Goal: Check status: Check status

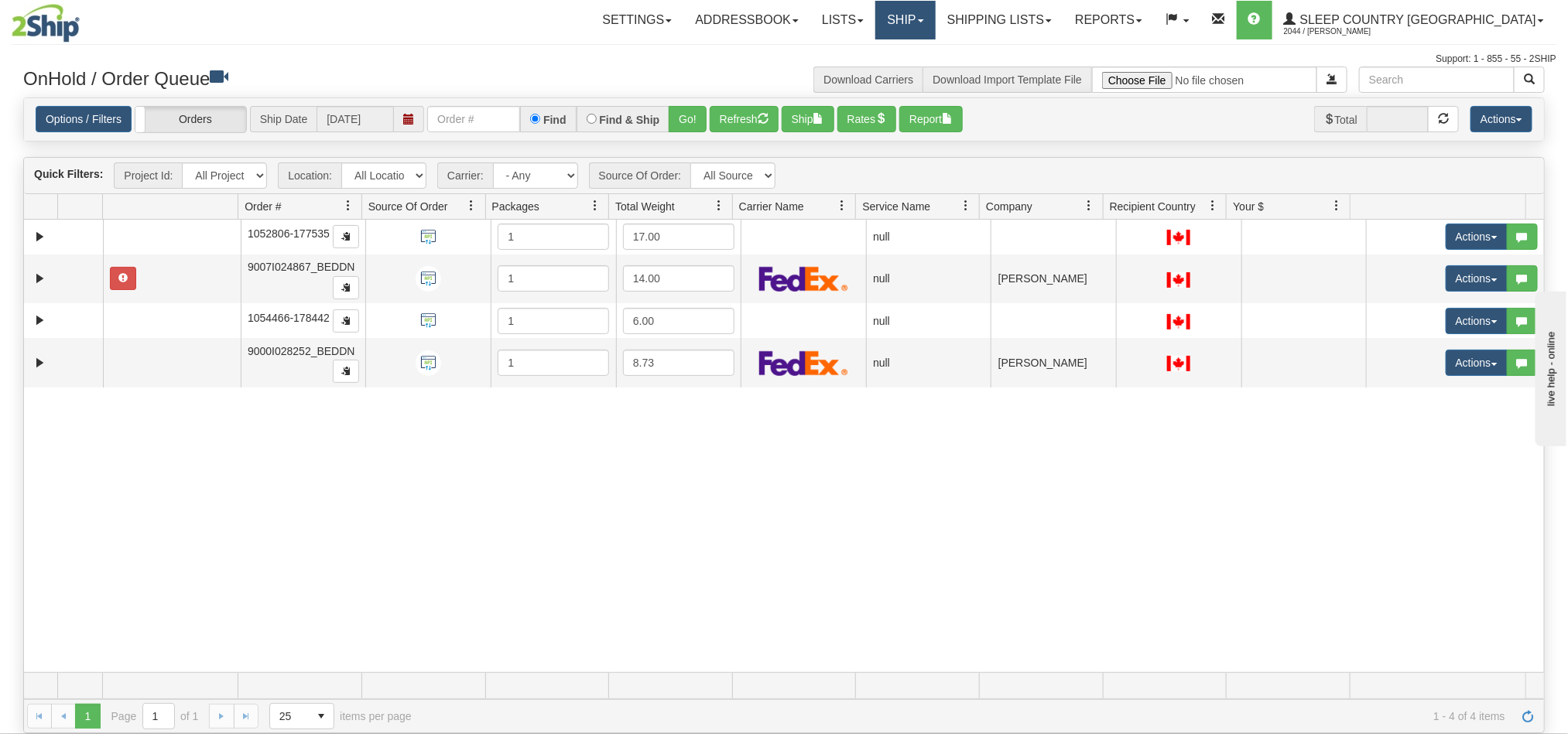
click at [934, 27] on link "Ship" at bounding box center [905, 20] width 60 height 39
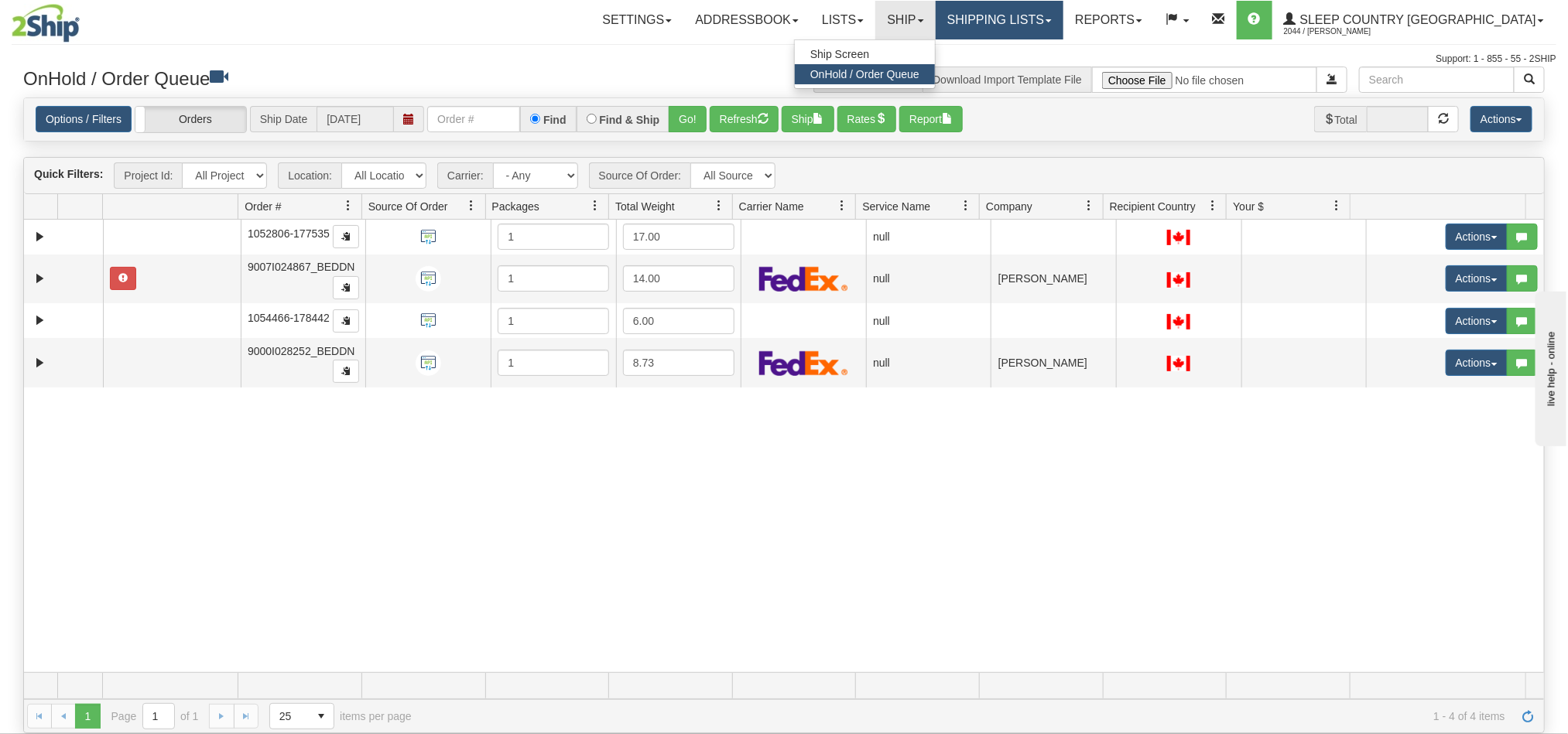
click at [1063, 32] on link "Shipping lists" at bounding box center [999, 20] width 128 height 39
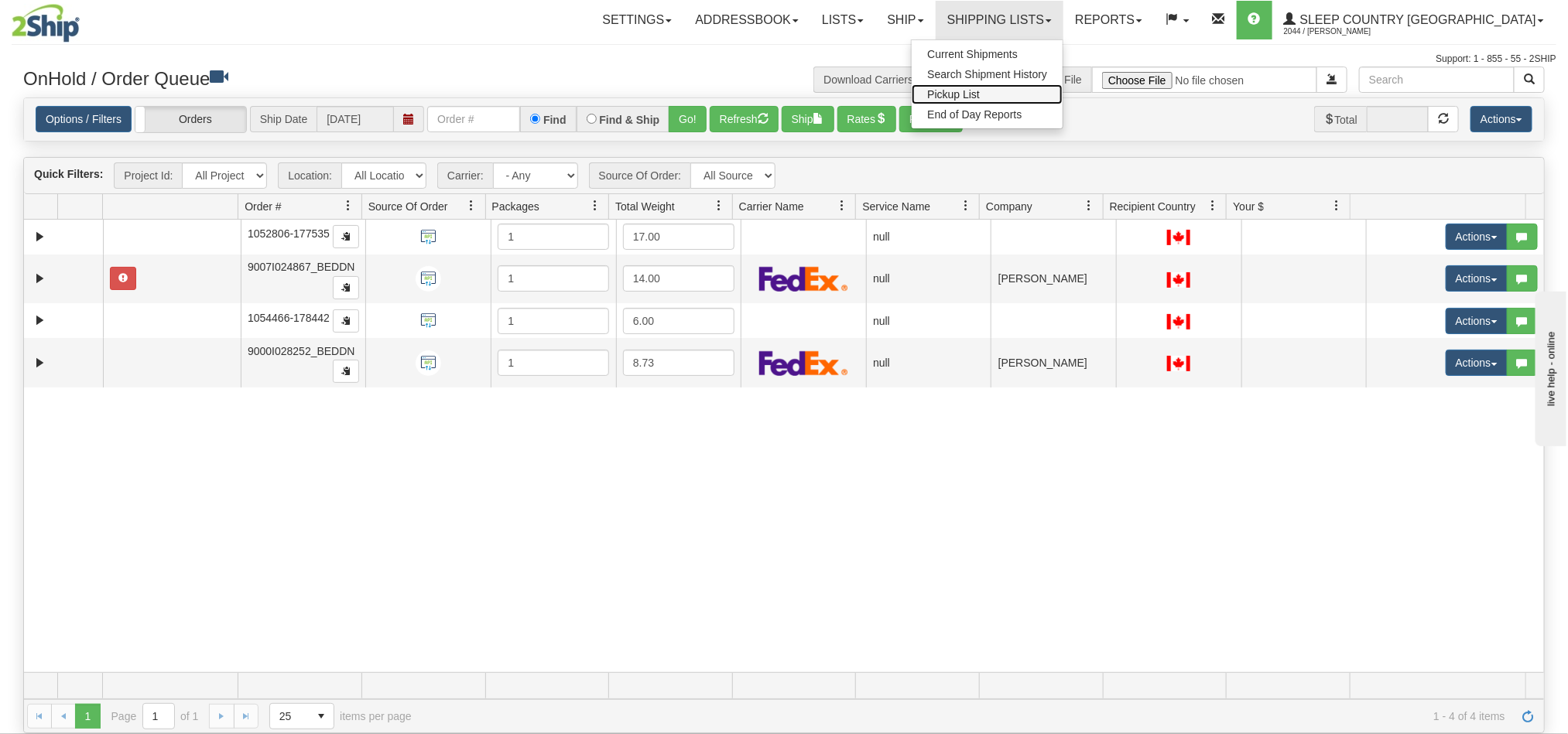
click at [979, 96] on span "Pickup List" at bounding box center [953, 94] width 52 height 12
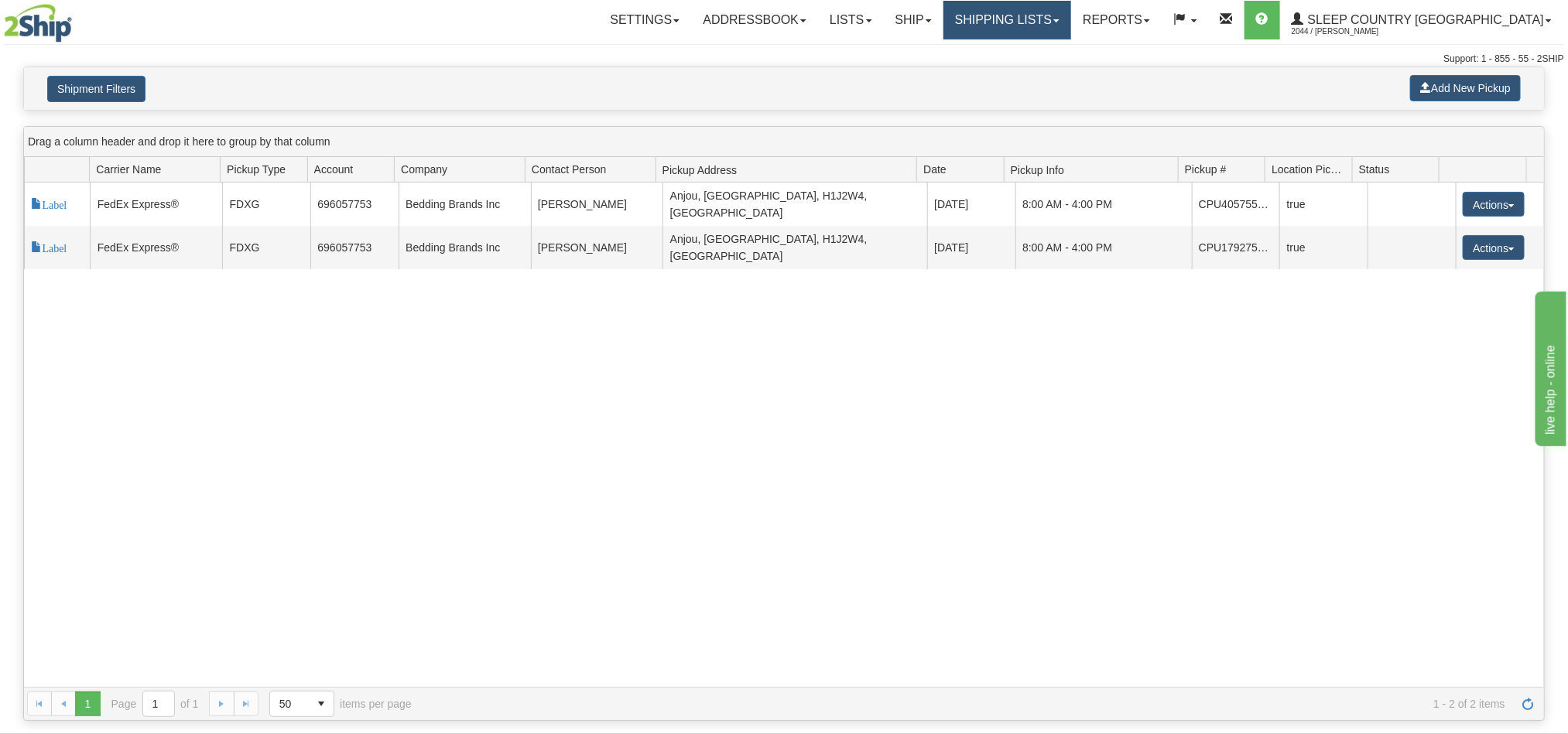
click at [1071, 22] on link "Shipping lists" at bounding box center [1008, 20] width 128 height 39
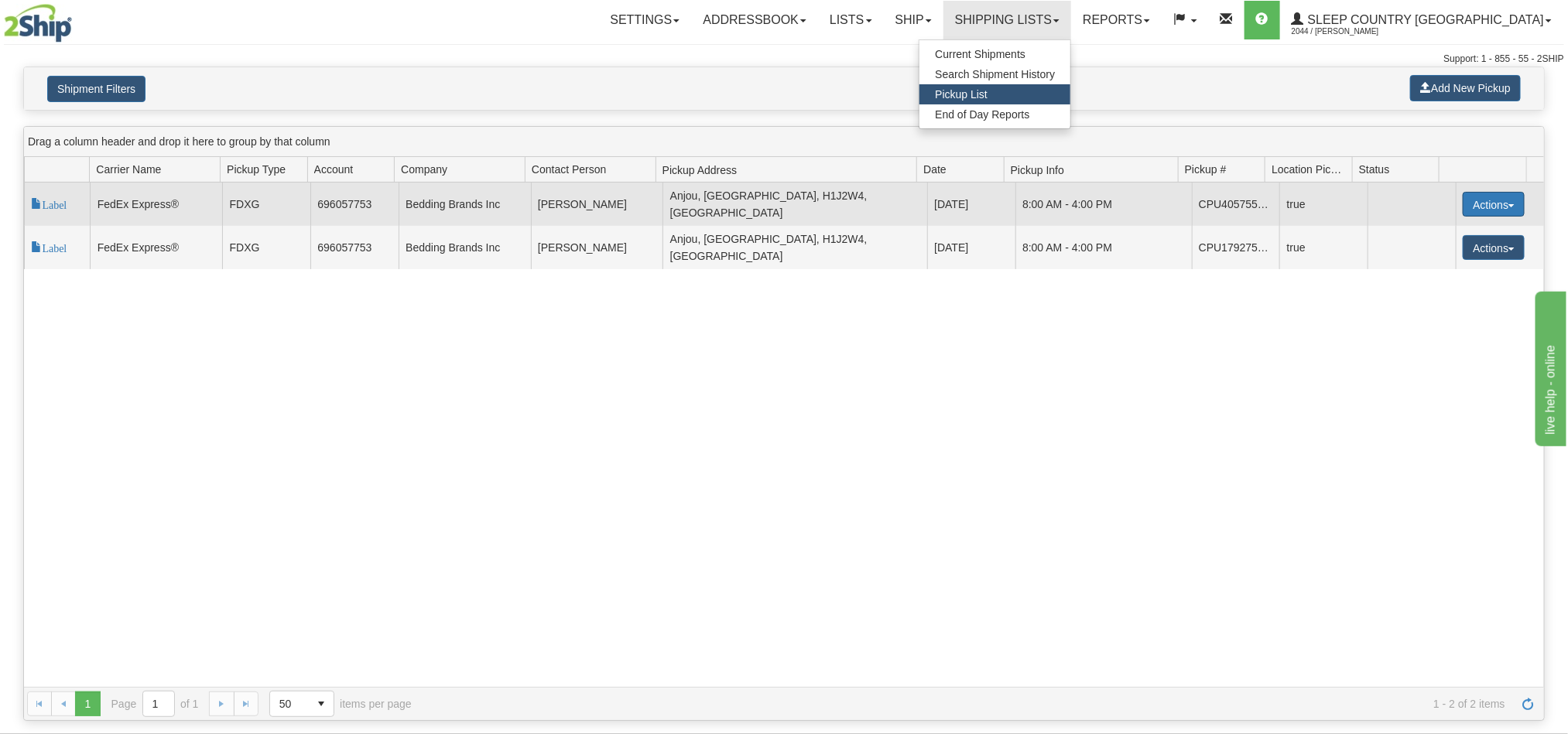
click at [1493, 198] on button "Actions" at bounding box center [1493, 204] width 62 height 25
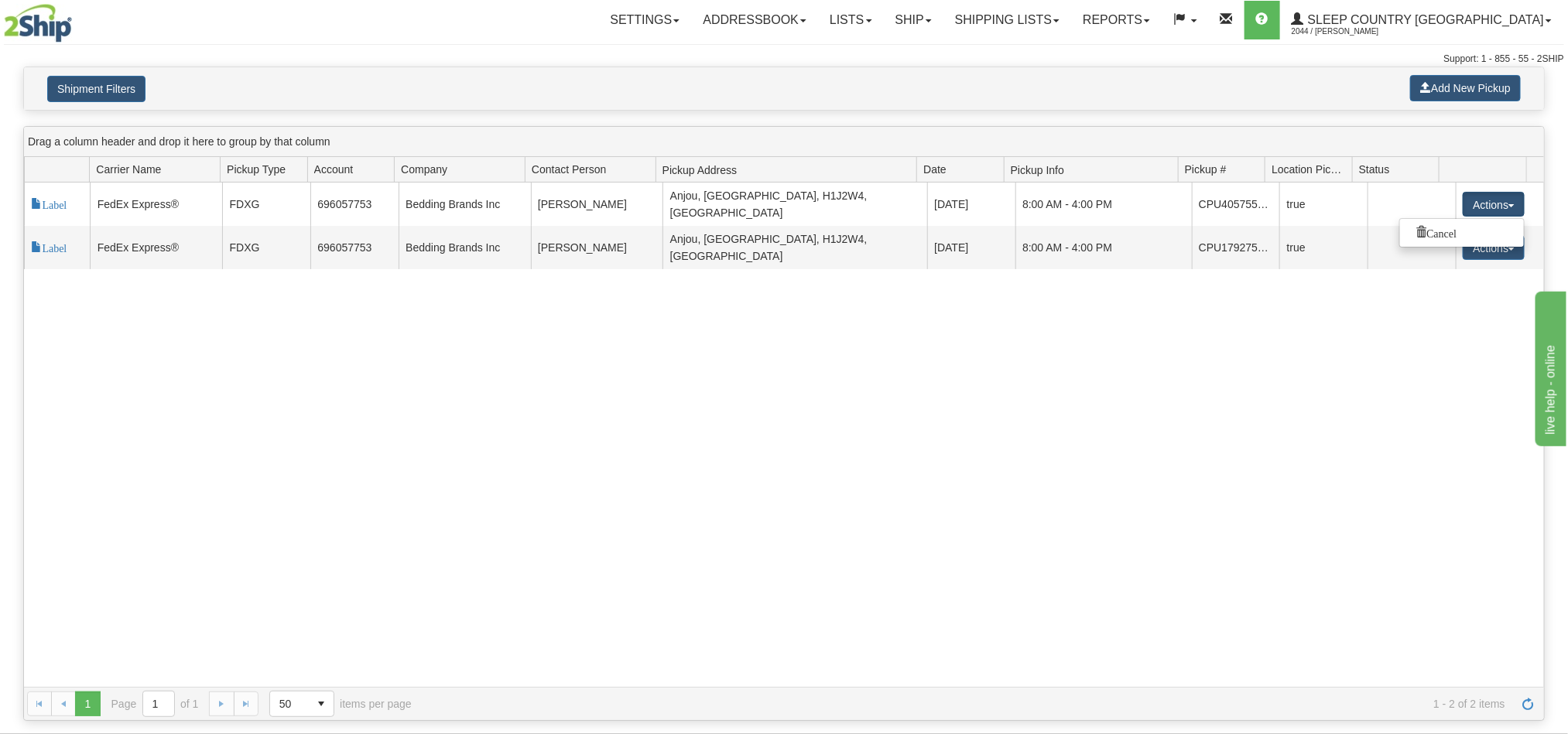
click at [1342, 299] on div "117752 2 Label FedEx Express® FDXG 696057753 Bedding Brands Inc Ralph Rossdeuts…" at bounding box center [784, 435] width 1520 height 505
click at [1082, 330] on div "117752 2 Label FedEx Express® FDXG 696057753 Bedding Brands Inc Ralph Rossdeuts…" at bounding box center [784, 435] width 1520 height 505
click at [944, 22] on link "Ship" at bounding box center [914, 20] width 60 height 39
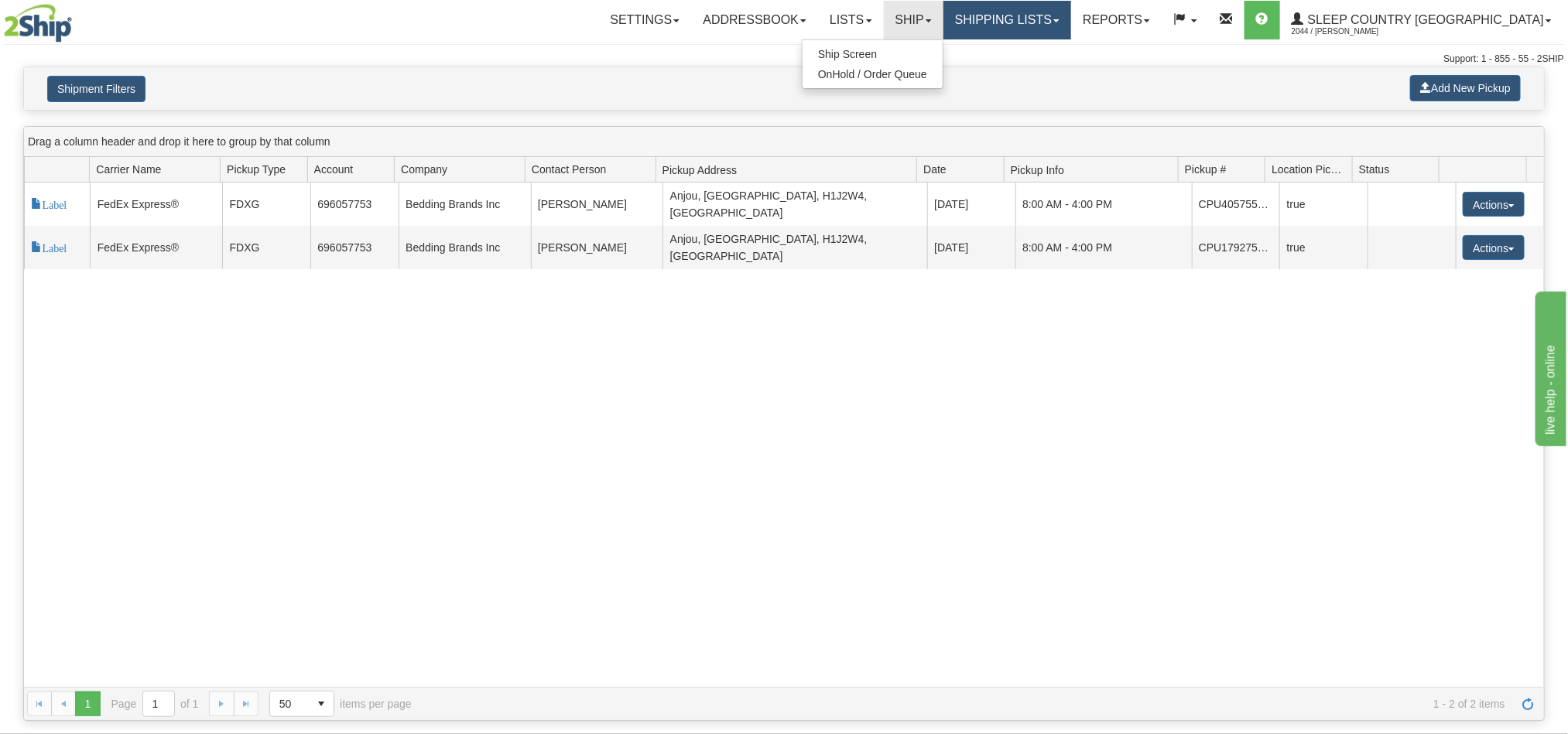
click at [1071, 23] on link "Shipping lists" at bounding box center [1008, 20] width 128 height 39
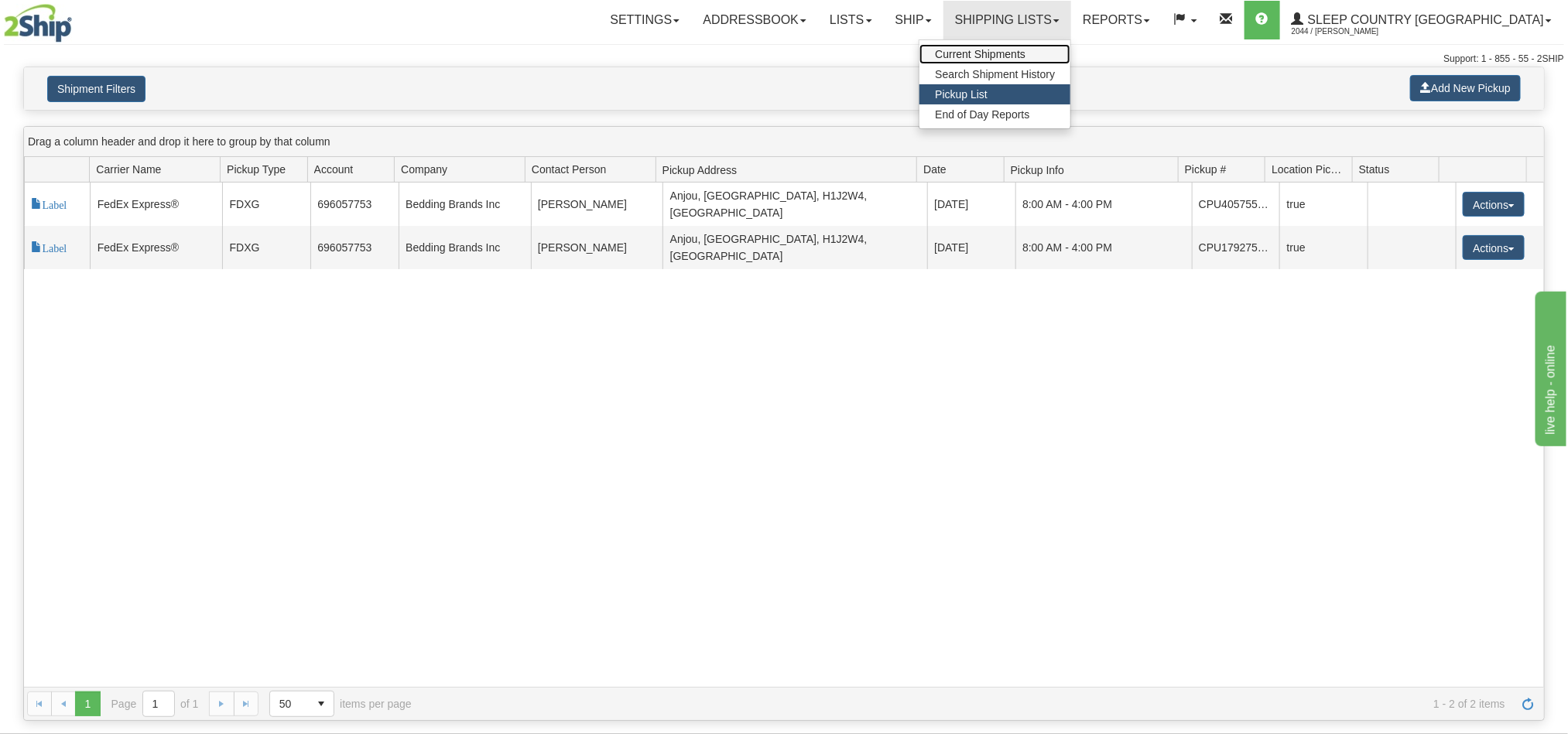
click at [1025, 59] on span "Current Shipments" at bounding box center [979, 54] width 91 height 12
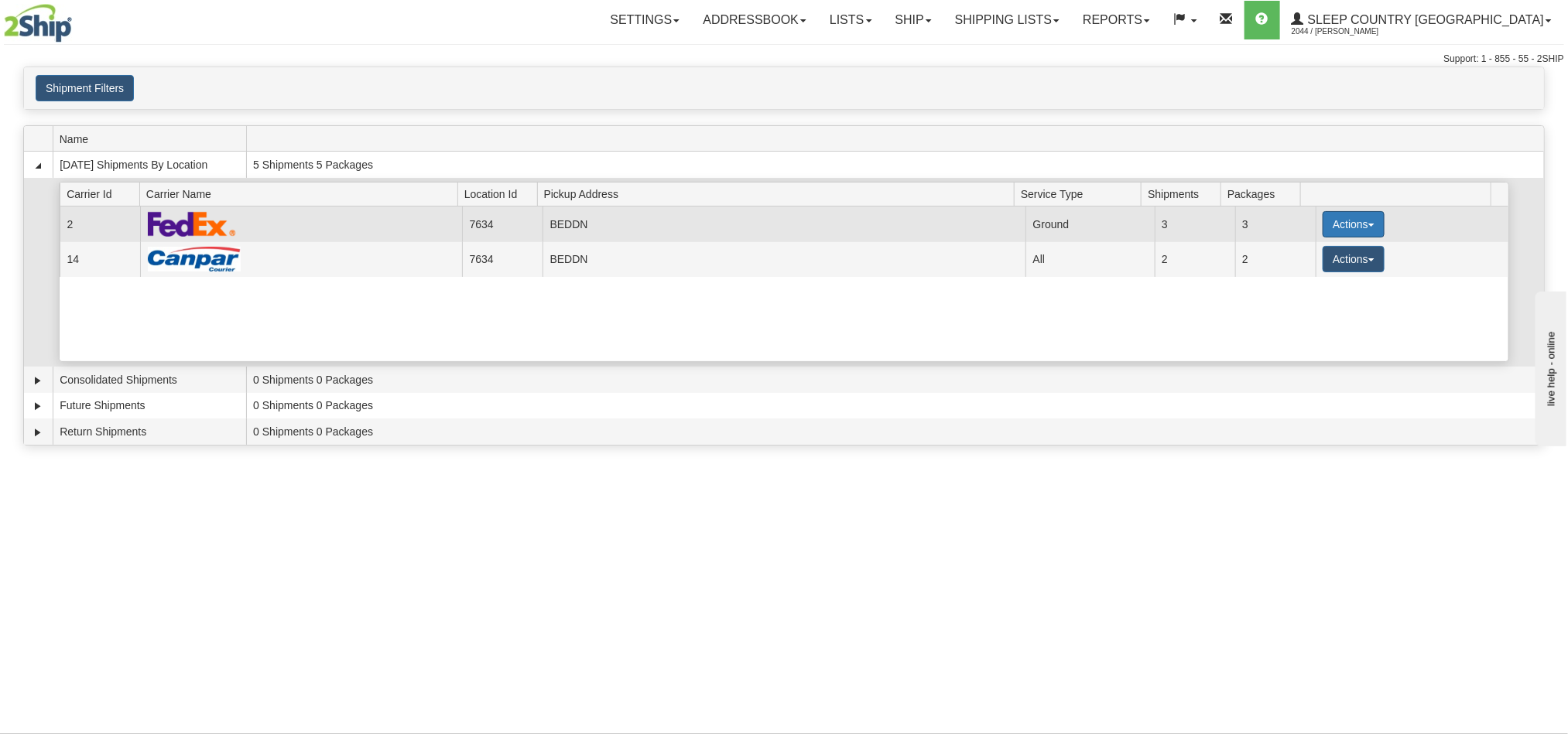
click at [1343, 228] on button "Actions" at bounding box center [1354, 224] width 62 height 27
click at [1309, 259] on span "Details" at bounding box center [1296, 253] width 42 height 11
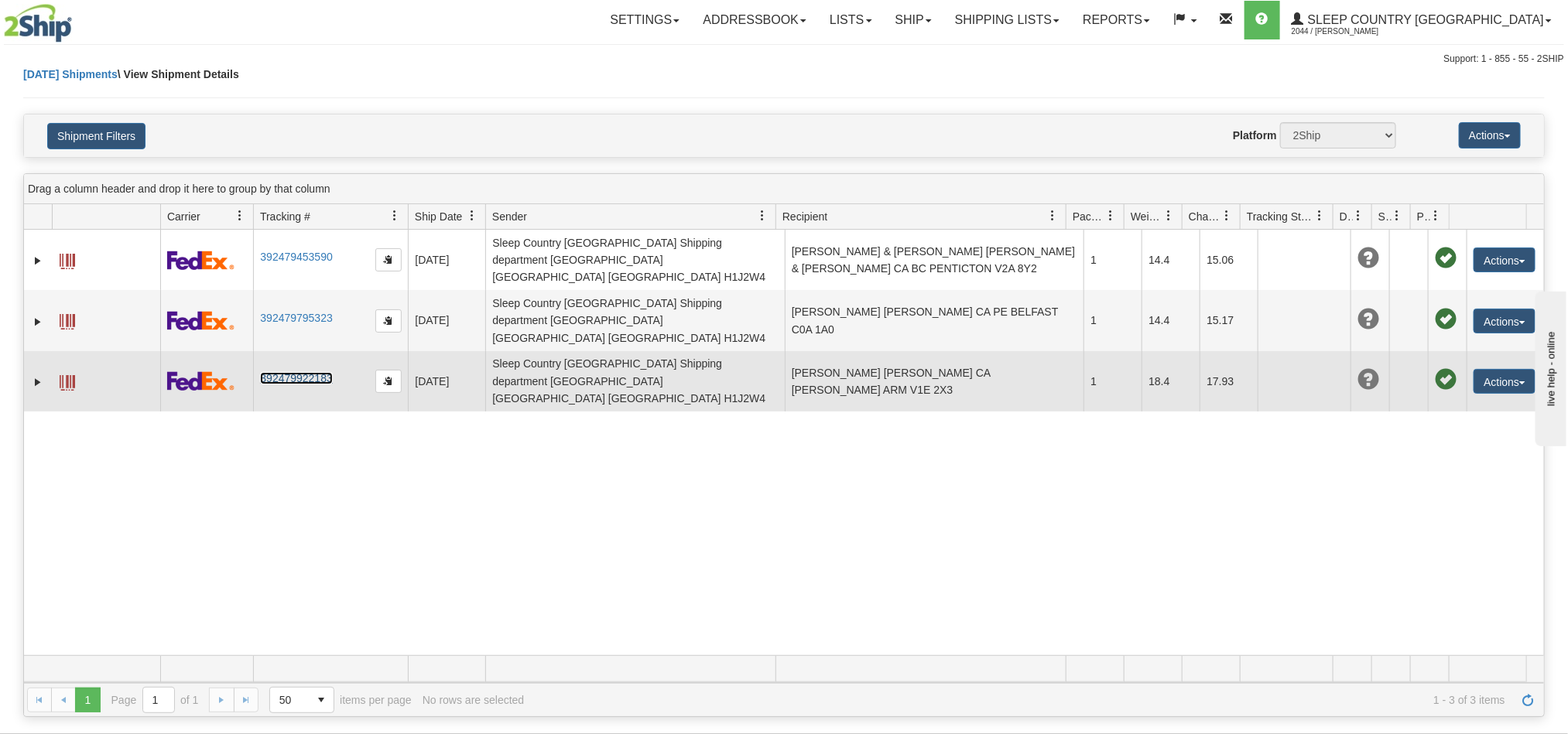
click at [326, 372] on link "392479922183" at bounding box center [296, 378] width 72 height 12
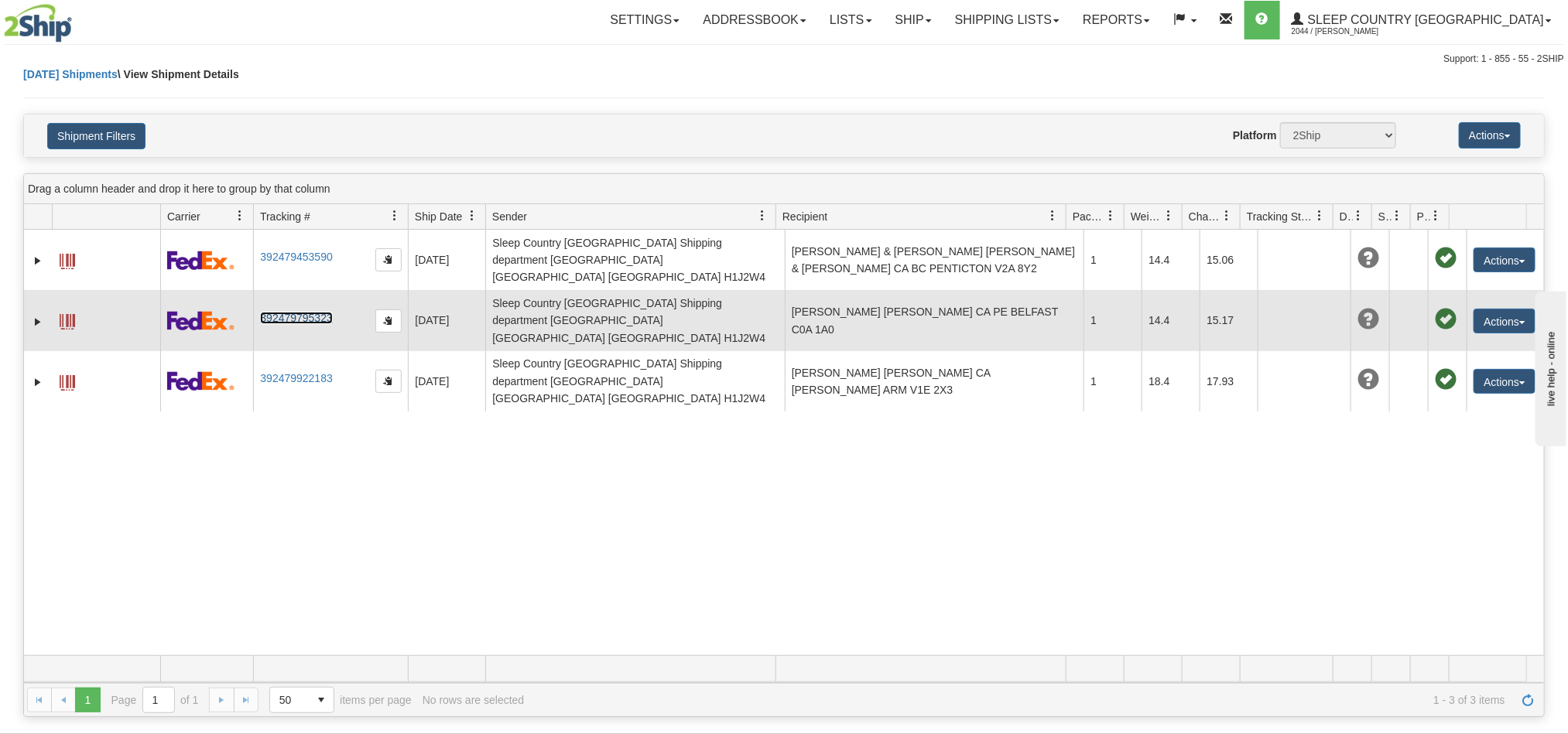
click at [307, 312] on link "392479795323" at bounding box center [296, 318] width 72 height 12
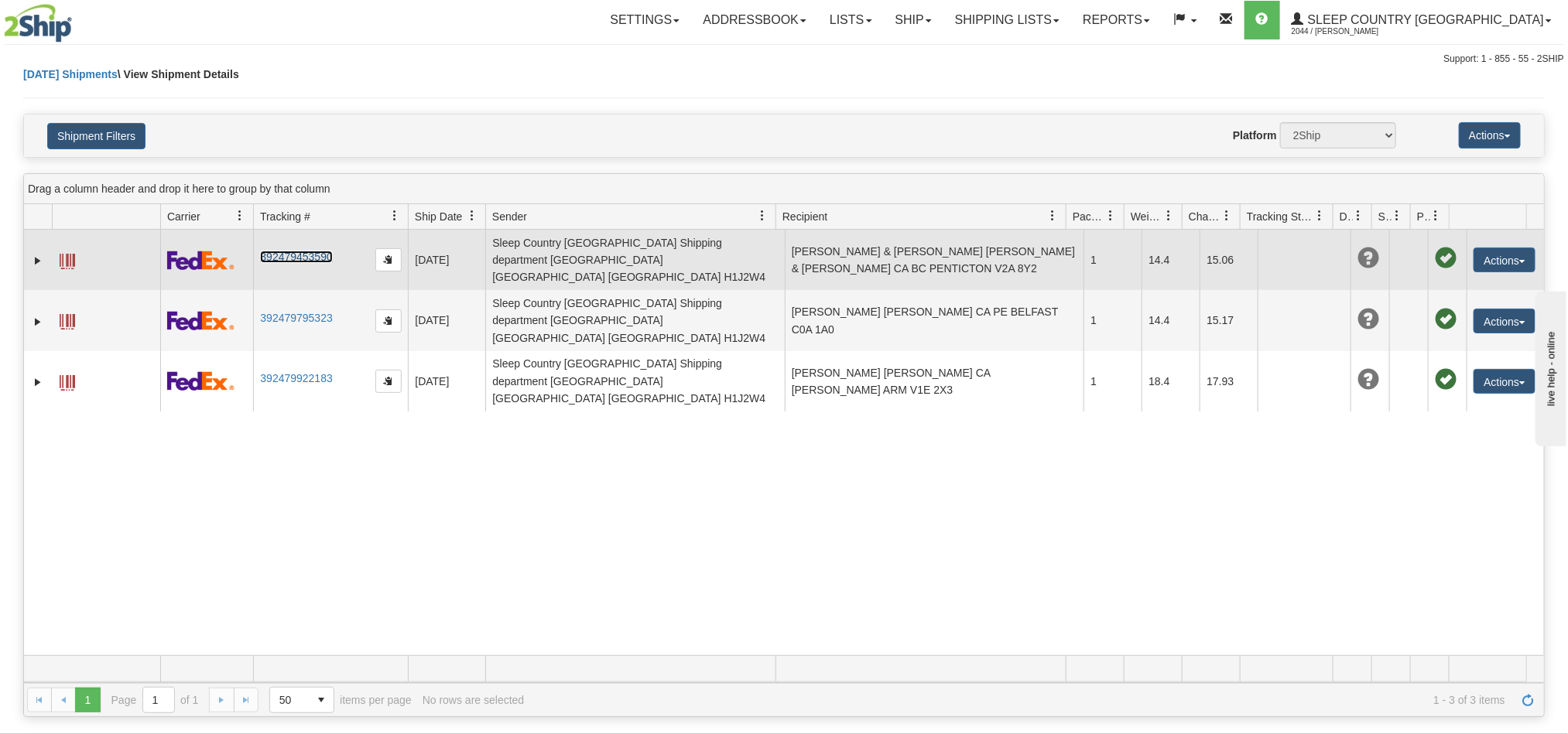
click at [313, 253] on link "392479453590" at bounding box center [296, 257] width 72 height 12
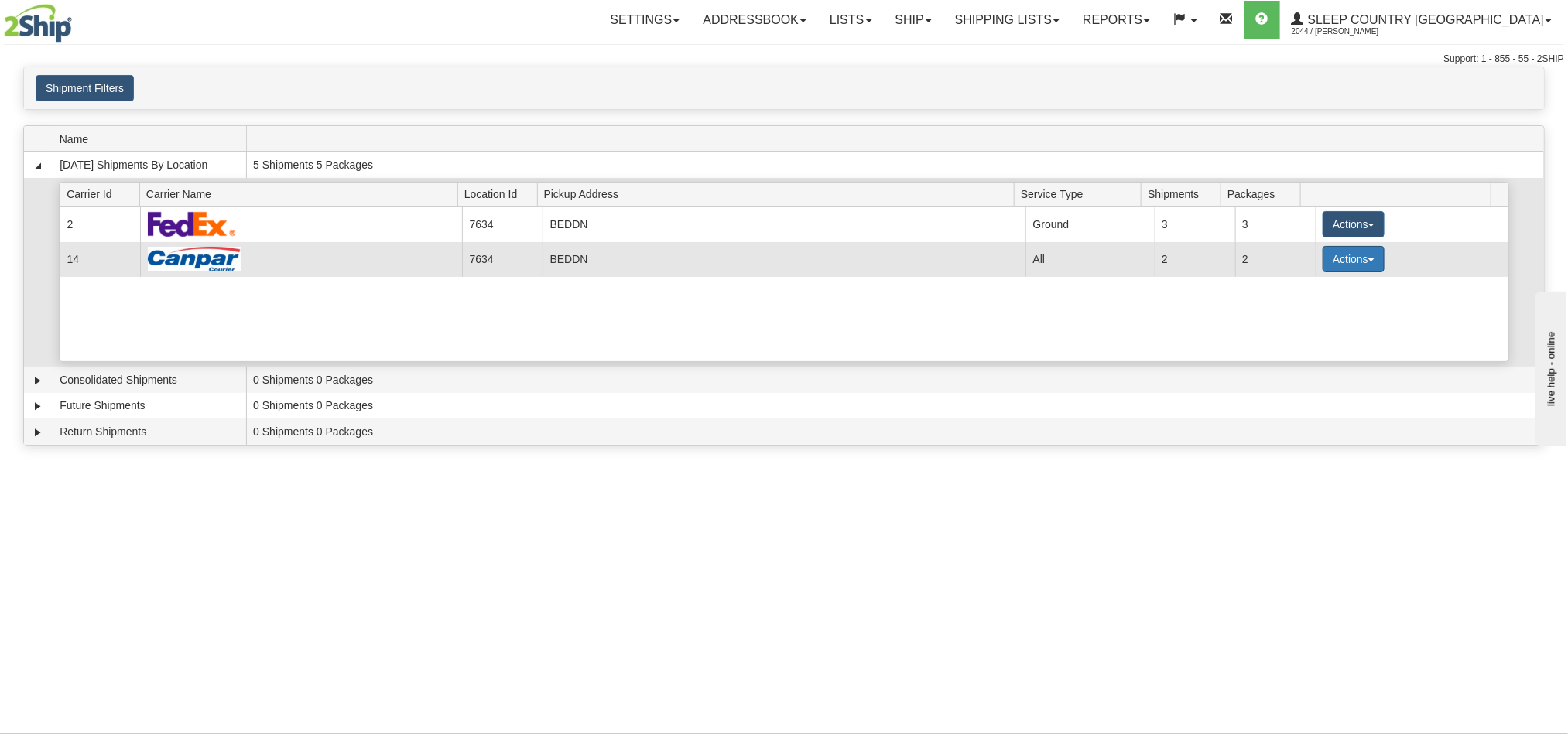
click at [1326, 267] on button "Actions" at bounding box center [1354, 259] width 62 height 27
click at [1303, 293] on span "Details" at bounding box center [1296, 288] width 42 height 11
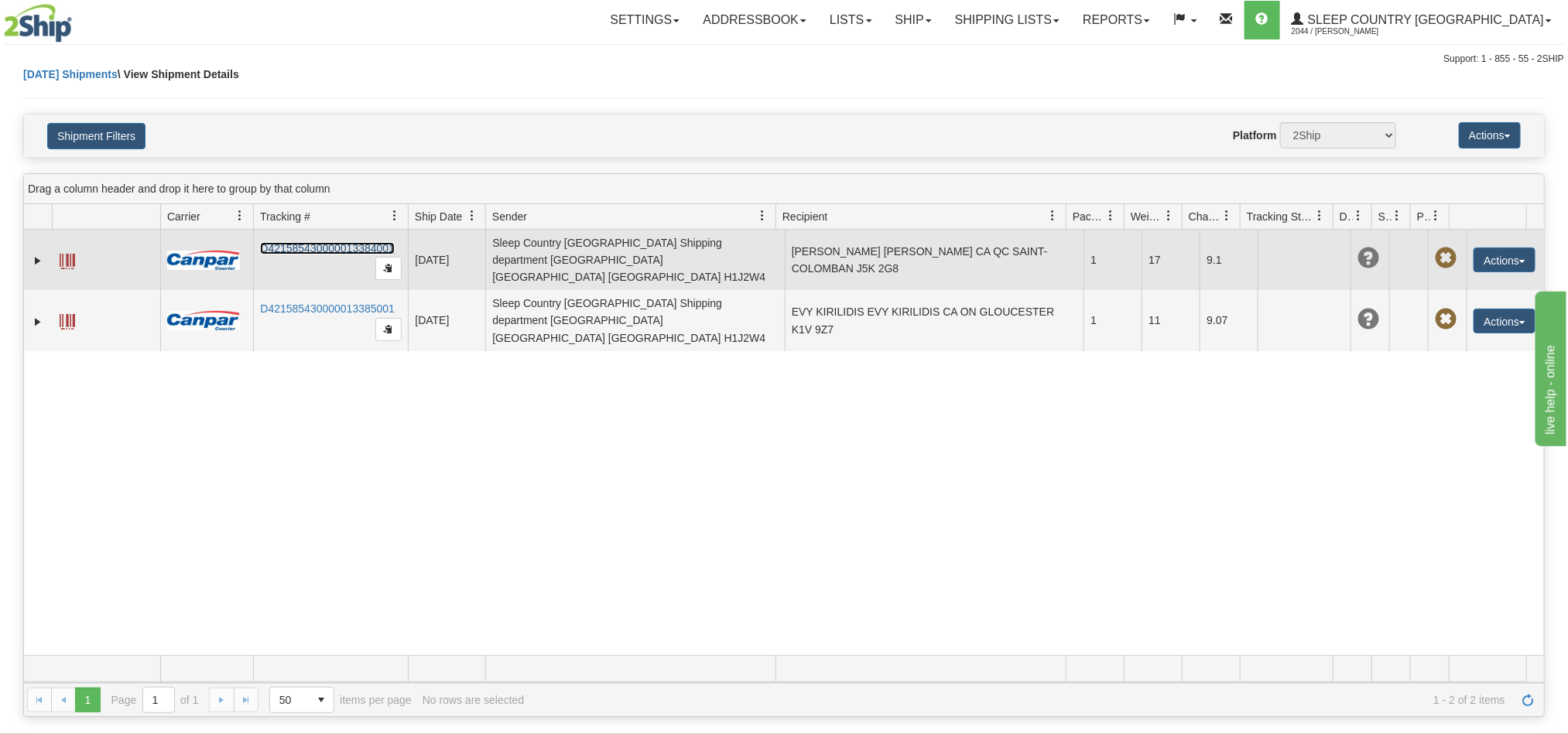
click at [299, 246] on link "D421585430000013384001" at bounding box center [328, 248] width 135 height 12
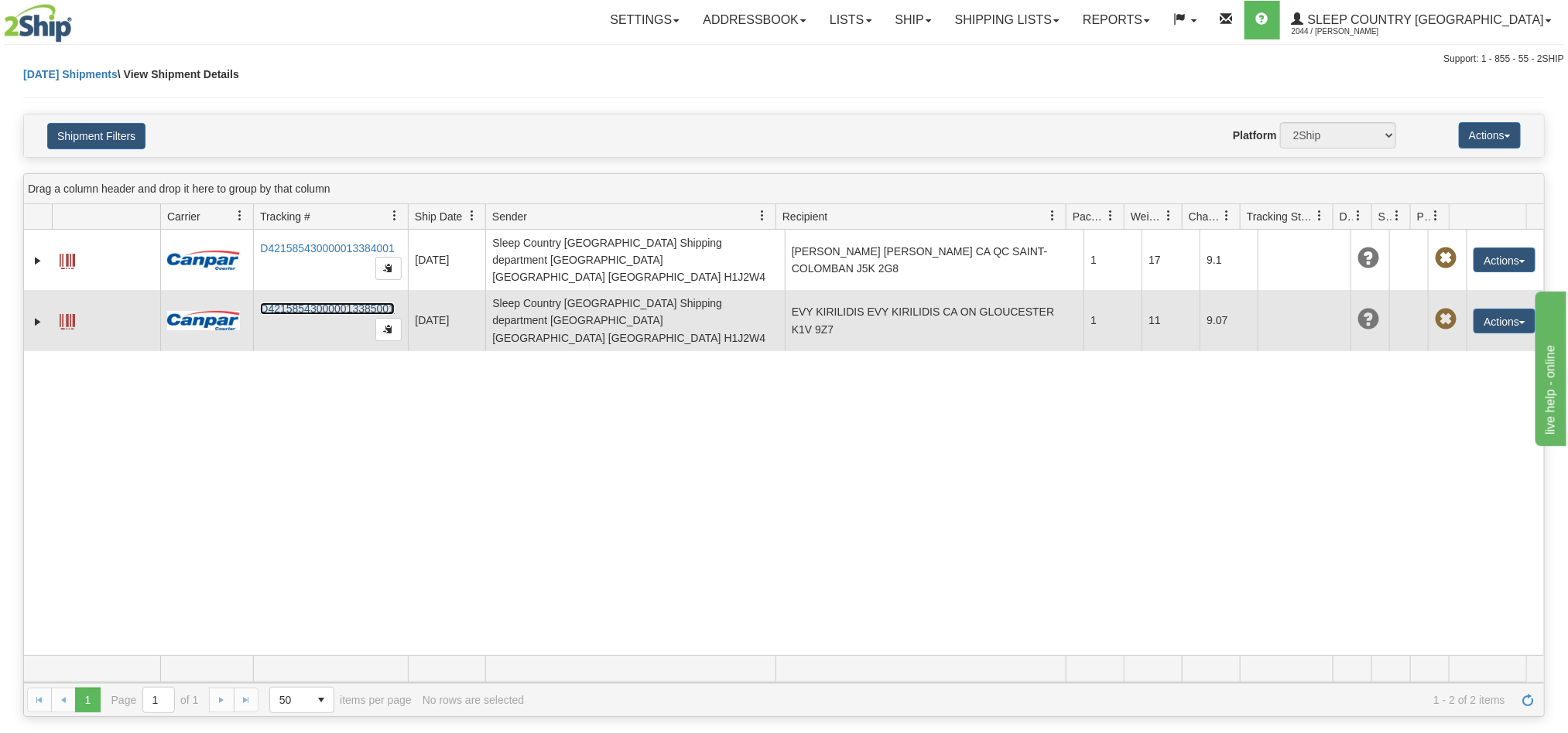
click at [330, 303] on link "D421585430000013385001" at bounding box center [328, 308] width 135 height 12
